Goal: Information Seeking & Learning: Learn about a topic

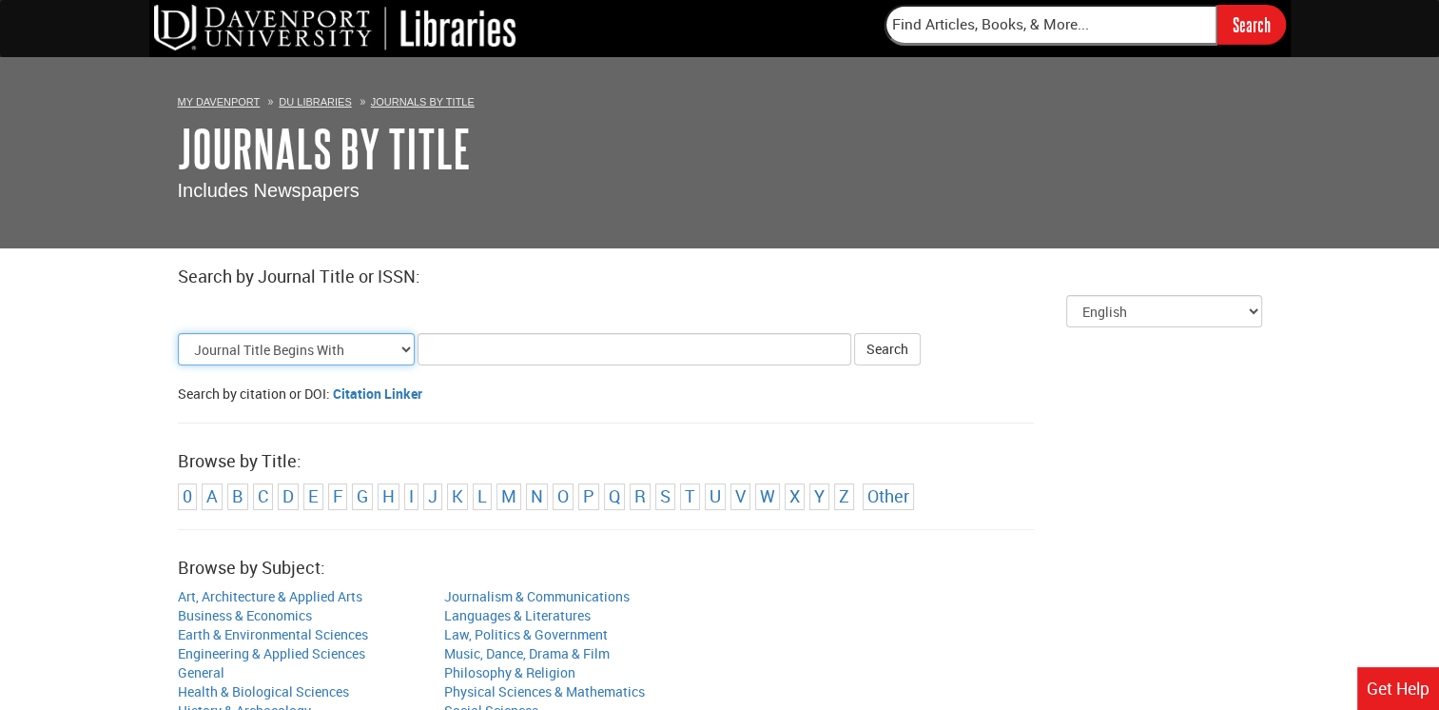
click at [393, 352] on select "Journal Title Begins With Journal Title Equals Journal Title Contains All Words…" at bounding box center [296, 349] width 237 height 32
click at [491, 389] on div "Search by citation or DOI: Citation Linker" at bounding box center [720, 393] width 1084 height 19
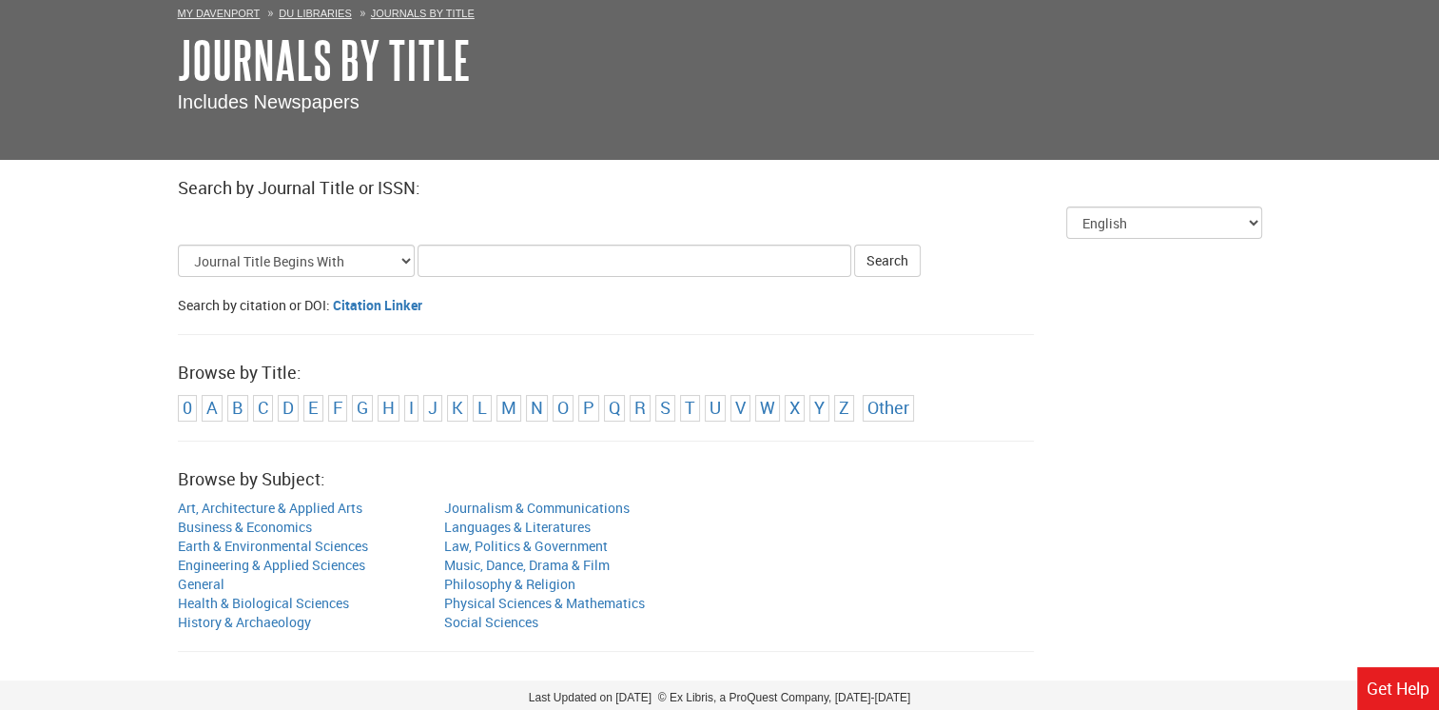
scroll to position [152, 0]
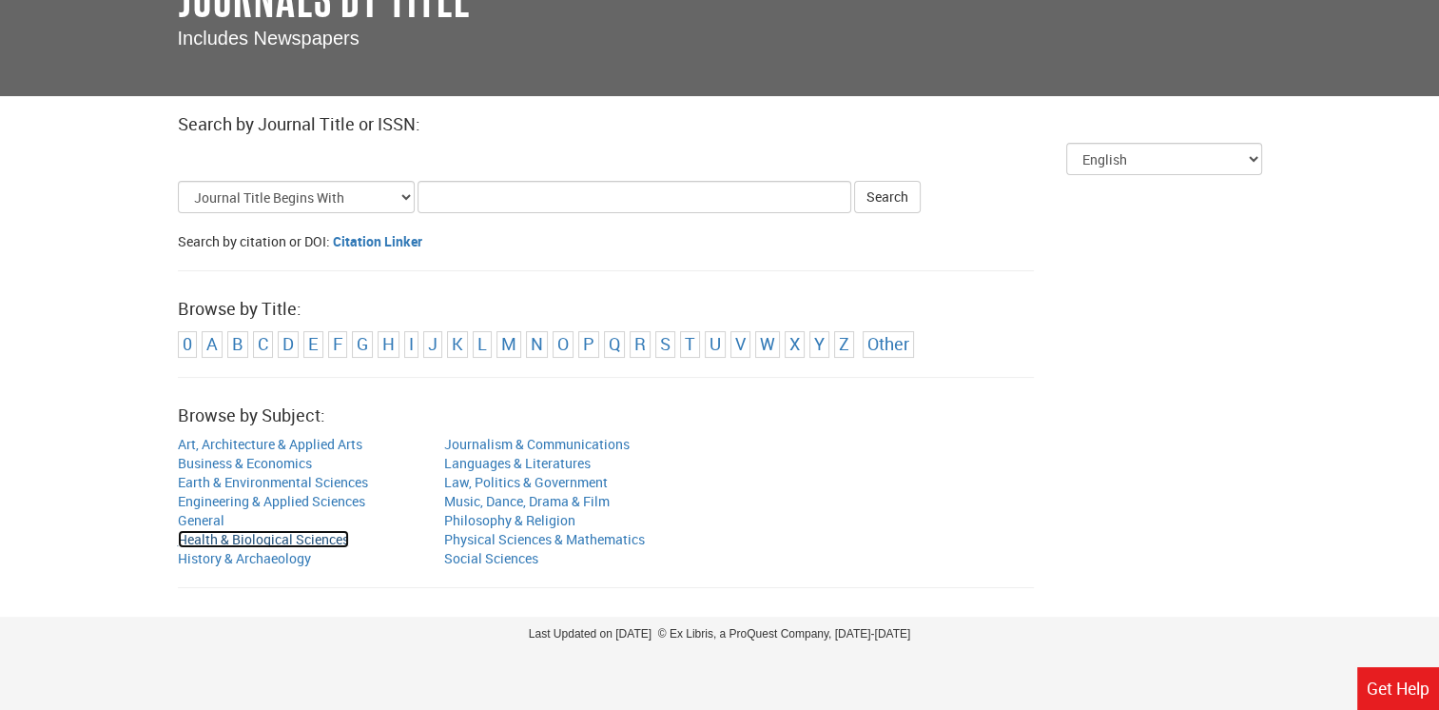
click at [217, 536] on link "Health & Biological Sciences" at bounding box center [263, 539] width 171 height 18
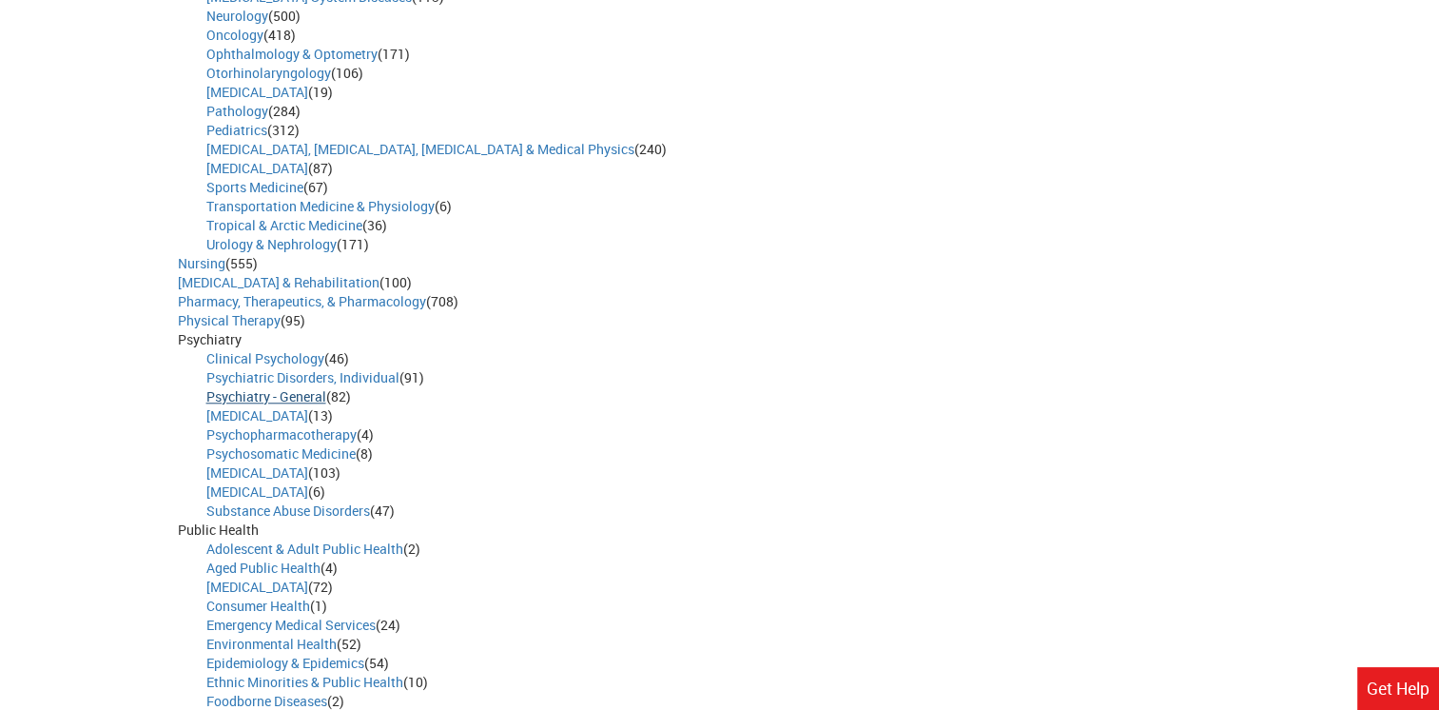
scroll to position [1769, 0]
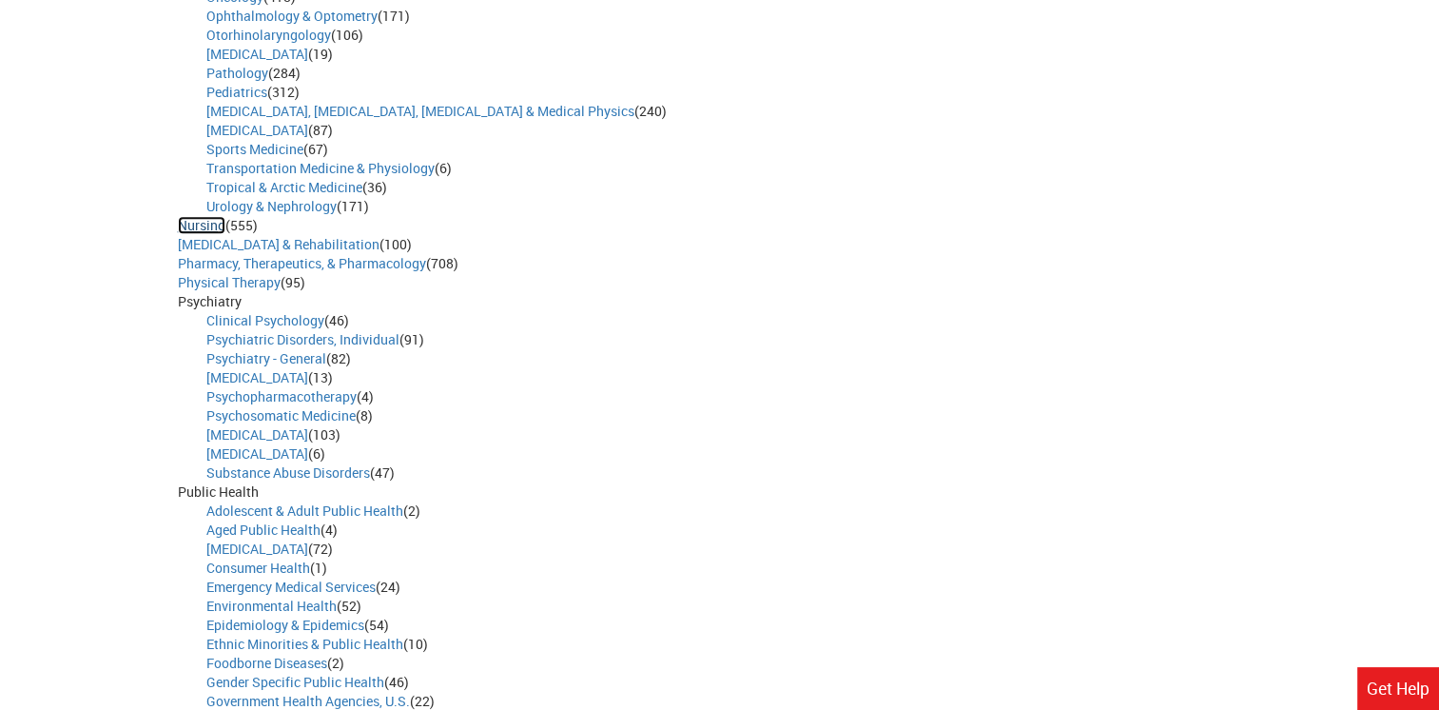
click at [201, 223] on link "Nursing" at bounding box center [202, 225] width 48 height 18
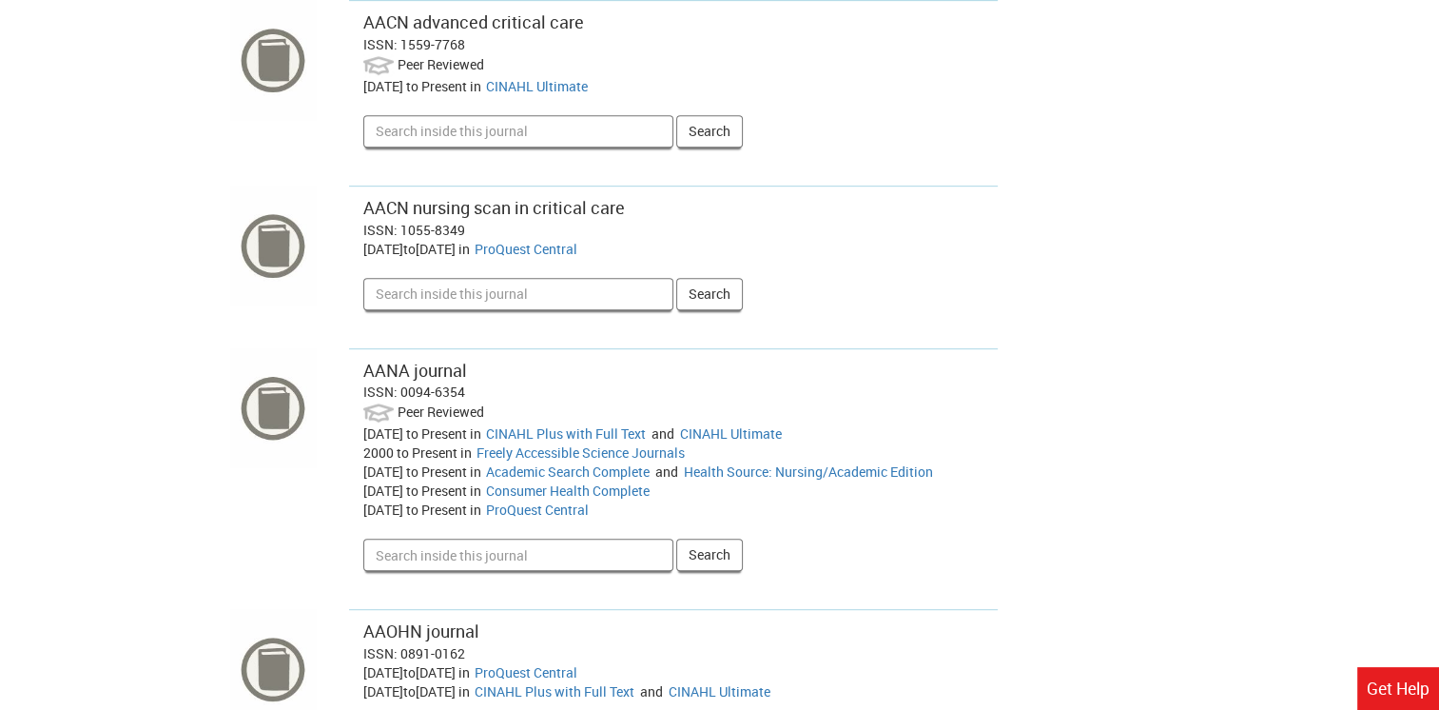
scroll to position [856, 0]
click at [572, 431] on link "CINAHL Plus with Full Text" at bounding box center [566, 431] width 160 height 18
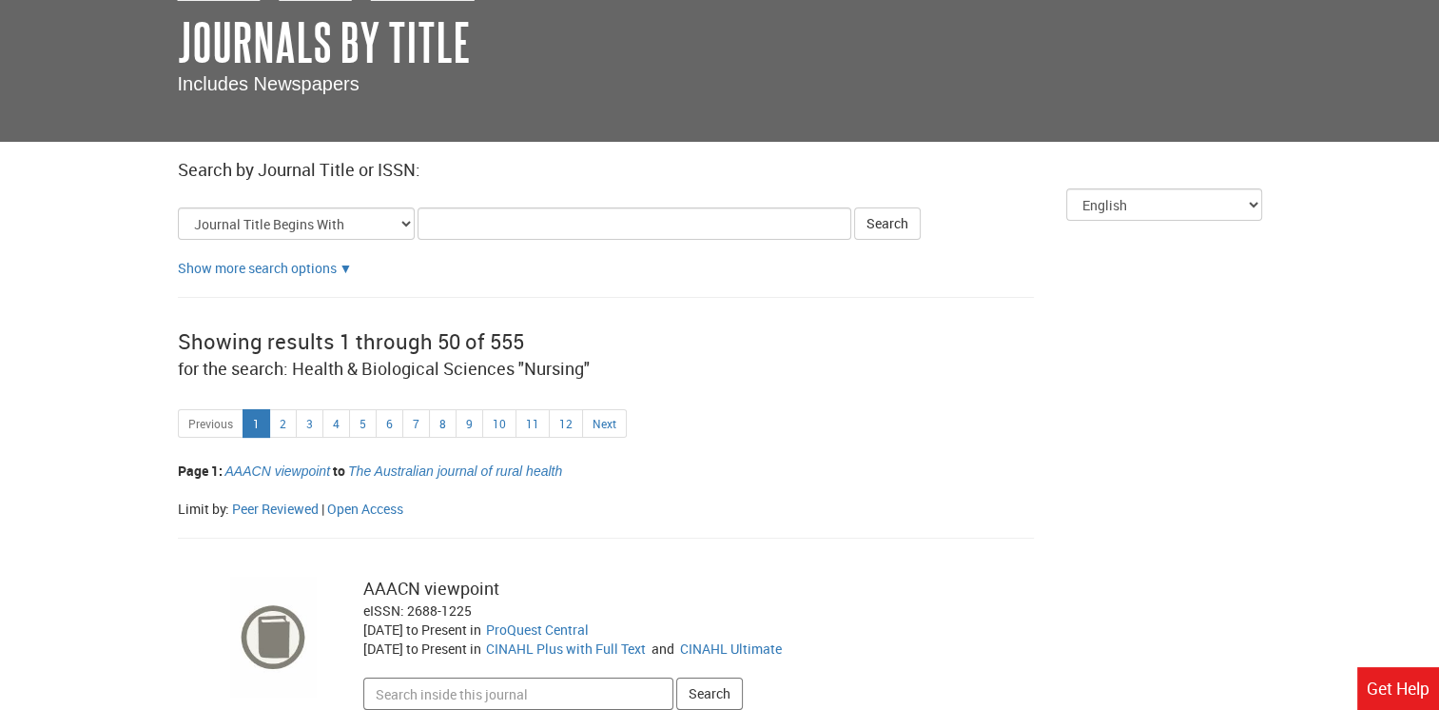
scroll to position [0, 0]
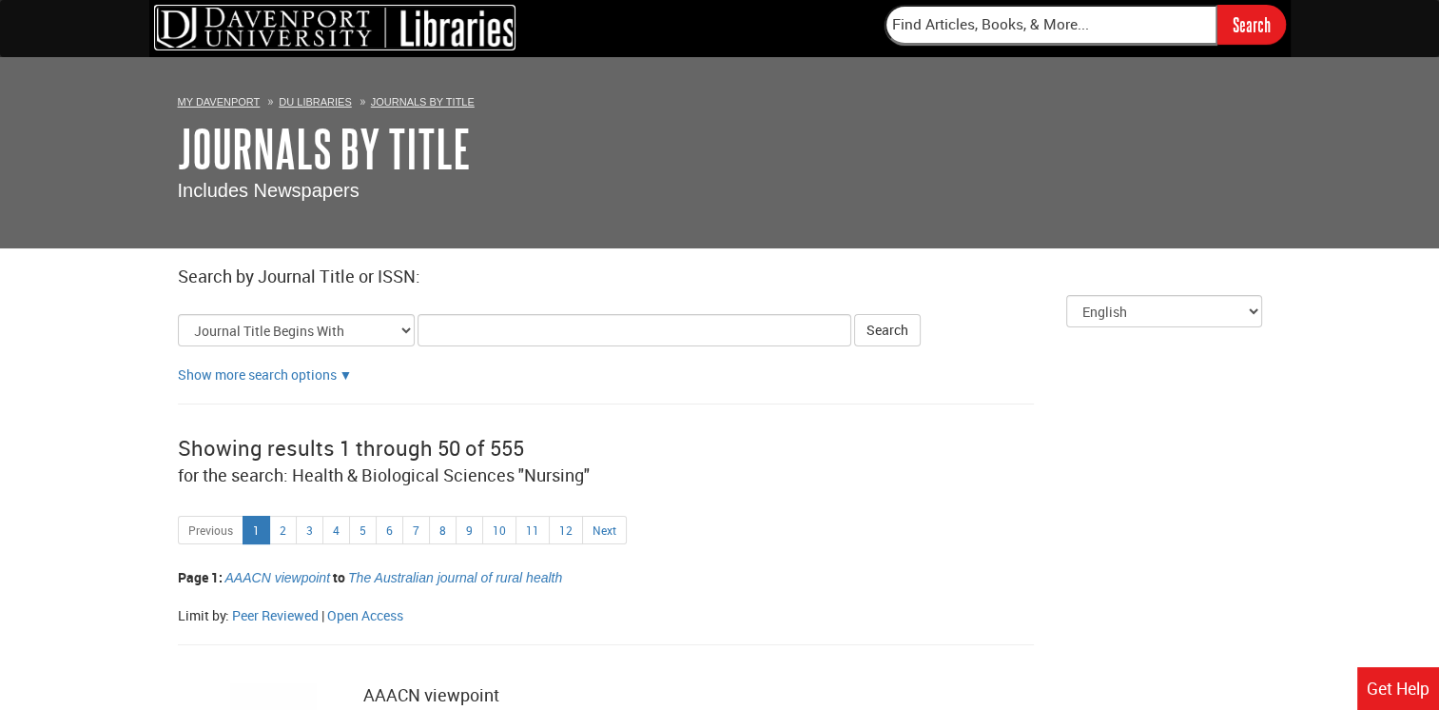
click at [317, 31] on img at bounding box center [334, 28] width 361 height 46
